Goal: Find specific fact: Find specific fact

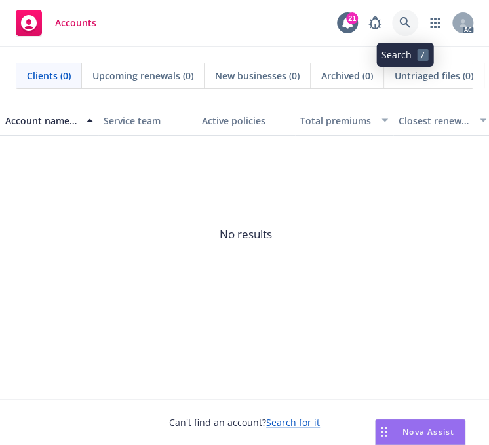
click at [405, 16] on link at bounding box center [405, 23] width 26 height 26
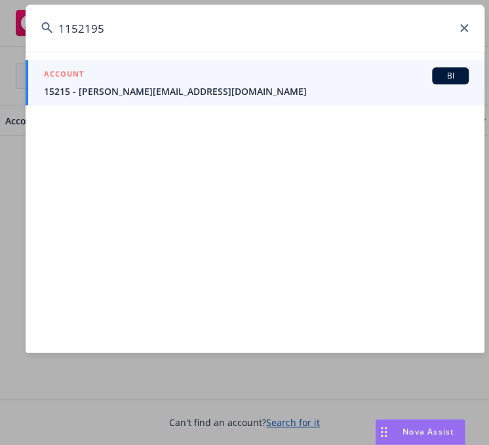
type input "1152195"
